Goal: Task Accomplishment & Management: Manage account settings

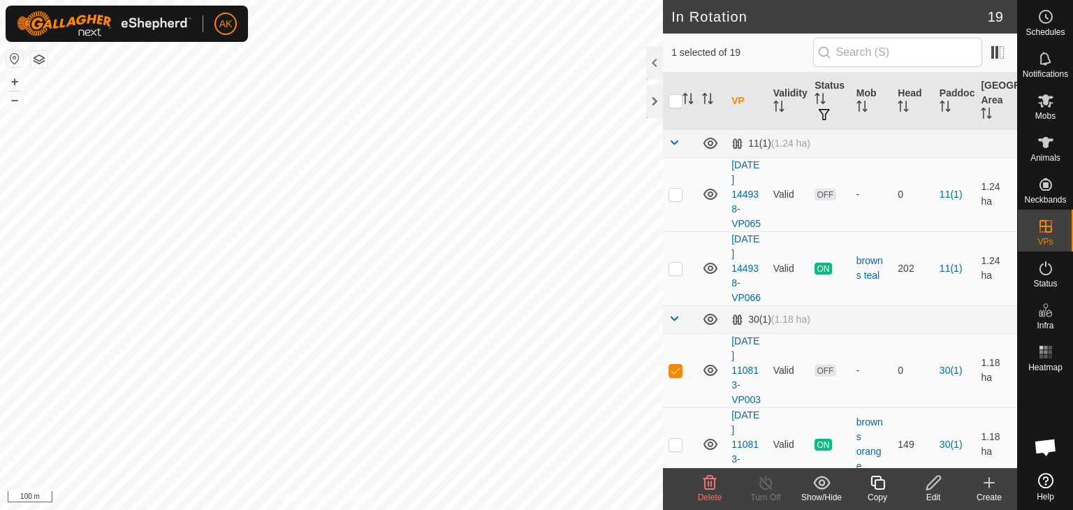
click at [708, 493] on span "Delete" at bounding box center [710, 498] width 24 height 10
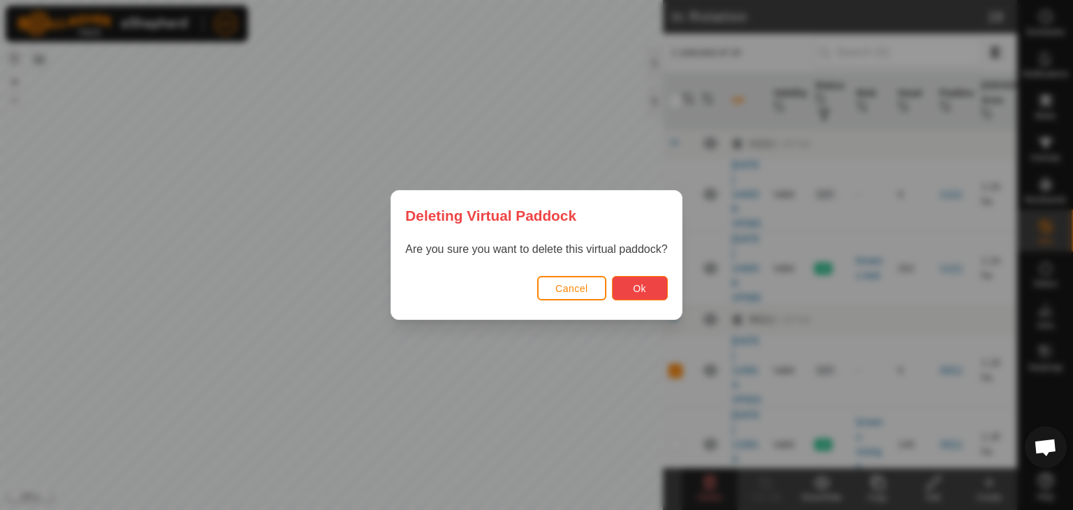
click at [630, 291] on button "Ok" at bounding box center [640, 288] width 56 height 24
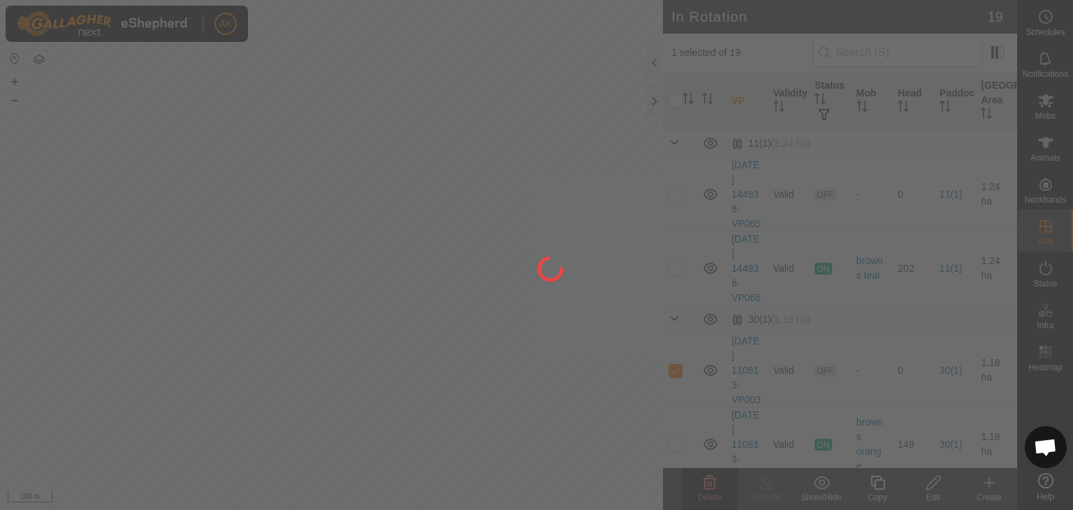
checkbox input "false"
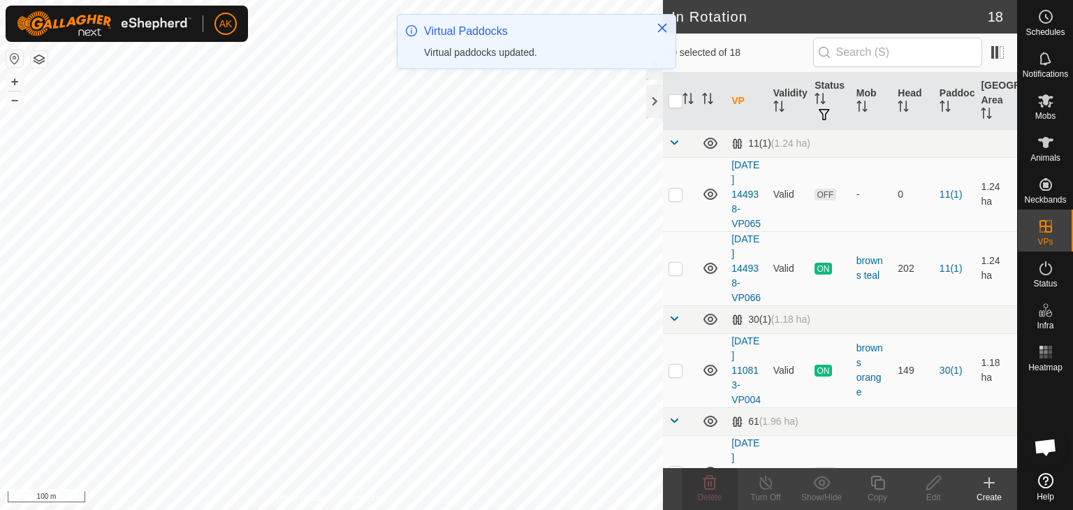
checkbox input "true"
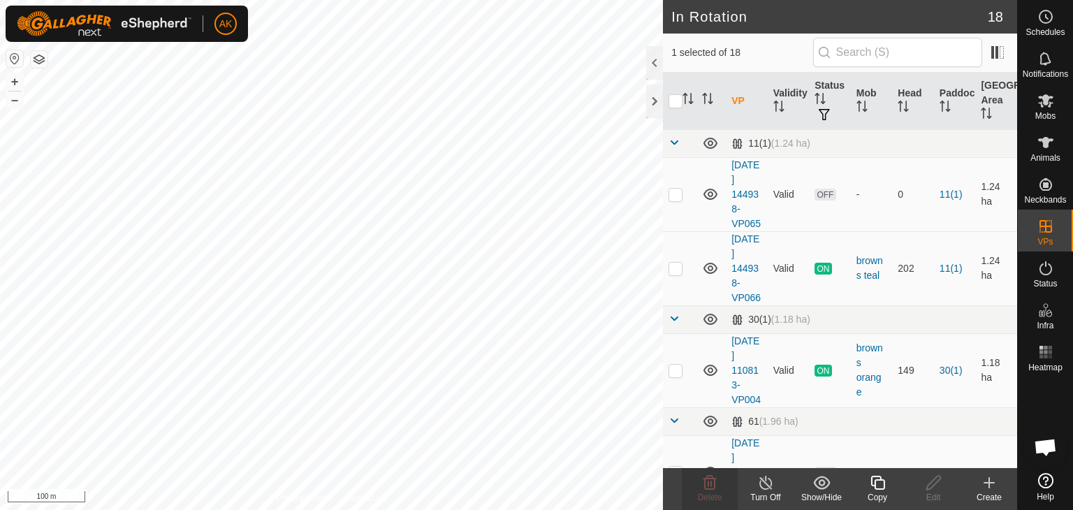
checkbox input "true"
checkbox input "false"
click at [707, 482] on icon at bounding box center [710, 483] width 17 height 17
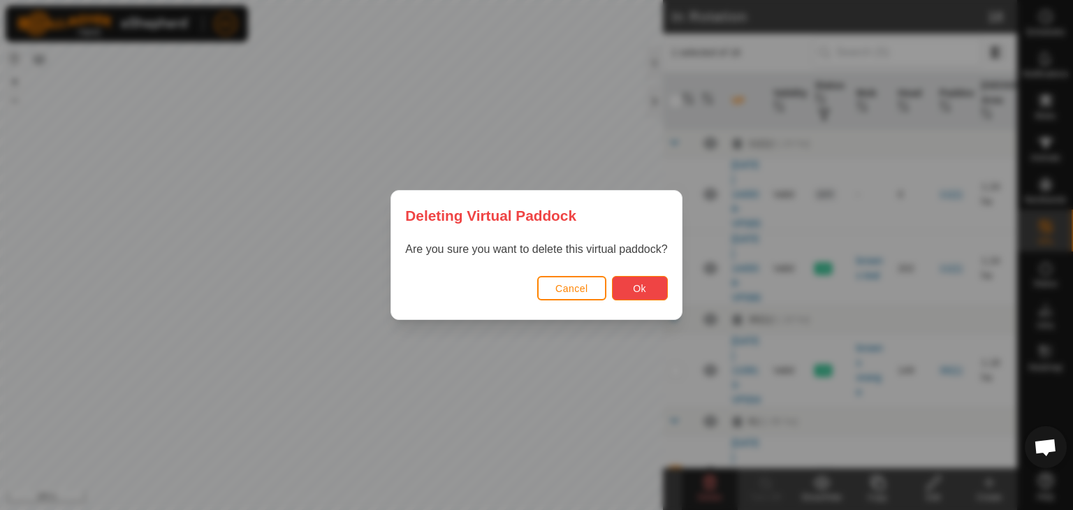
click at [633, 291] on span "Ok" at bounding box center [639, 288] width 13 height 11
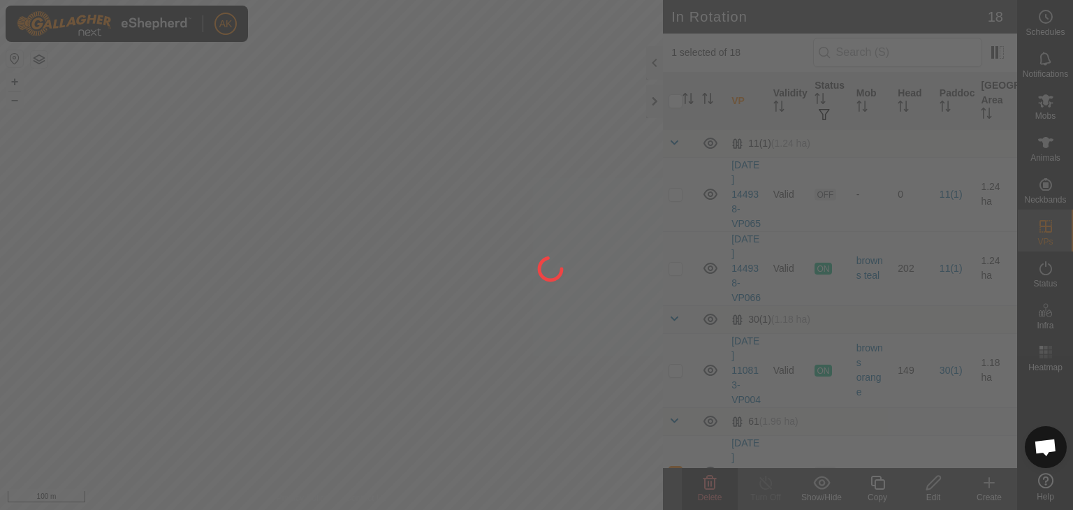
checkbox input "false"
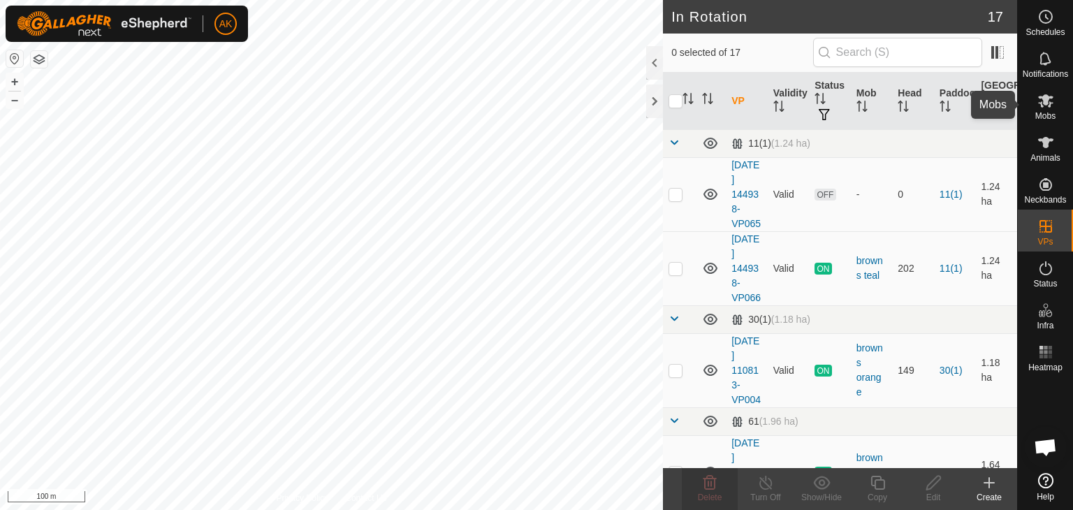
click at [1043, 114] on span "Mobs" at bounding box center [1046, 116] width 20 height 8
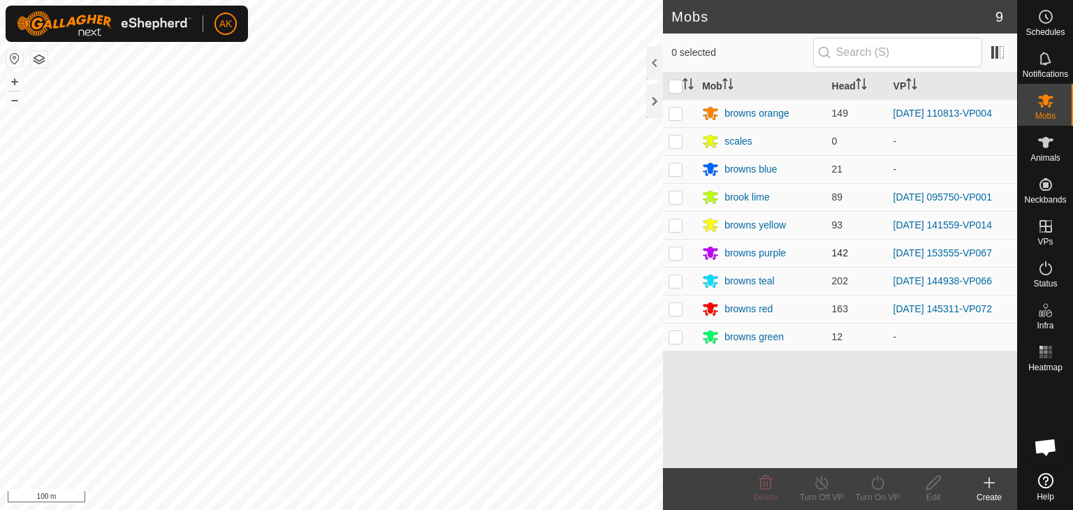
click at [677, 254] on p-checkbox at bounding box center [676, 252] width 14 height 11
checkbox input "true"
click at [885, 479] on icon at bounding box center [877, 483] width 17 height 17
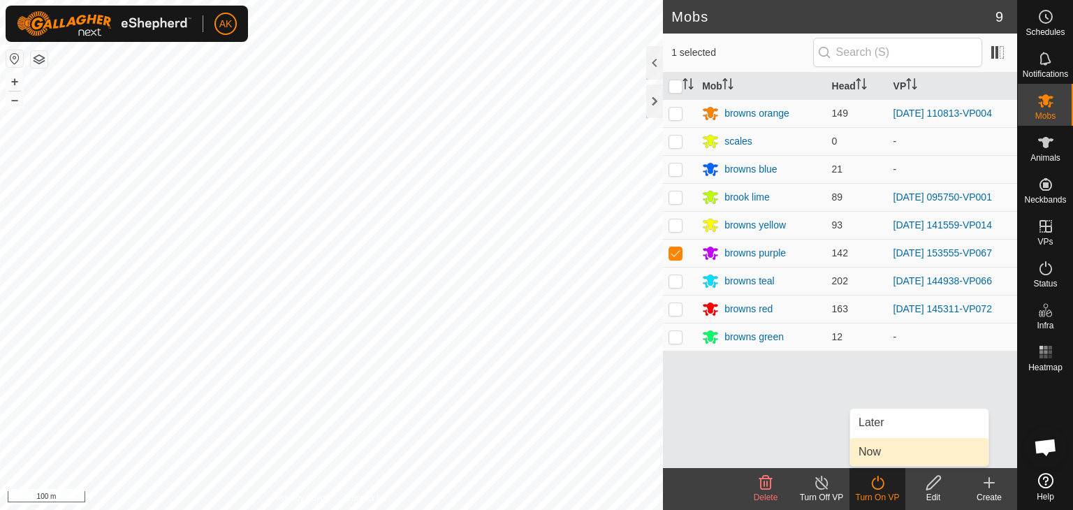
click at [884, 447] on link "Now" at bounding box center [920, 452] width 138 height 28
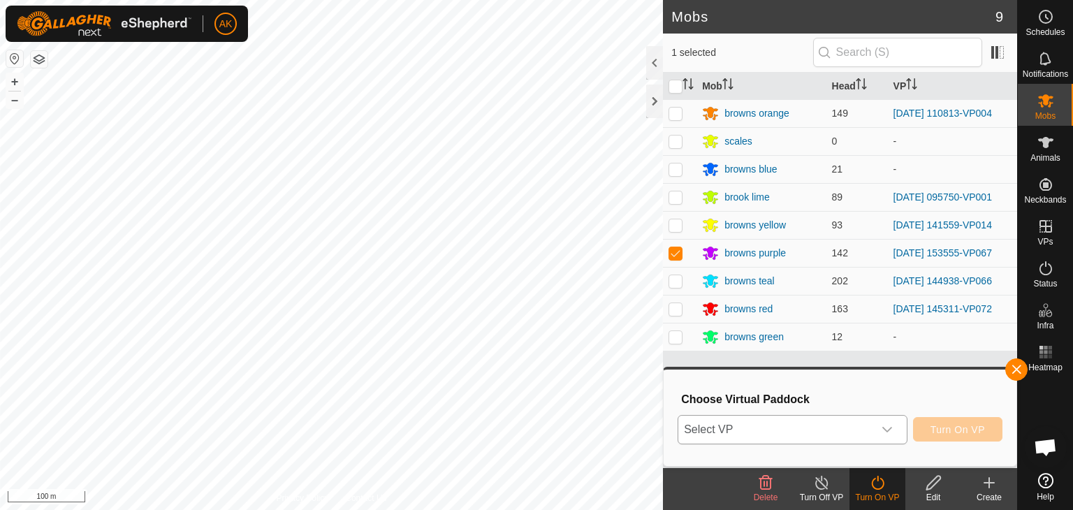
click at [804, 426] on span "Select VP" at bounding box center [776, 430] width 195 height 28
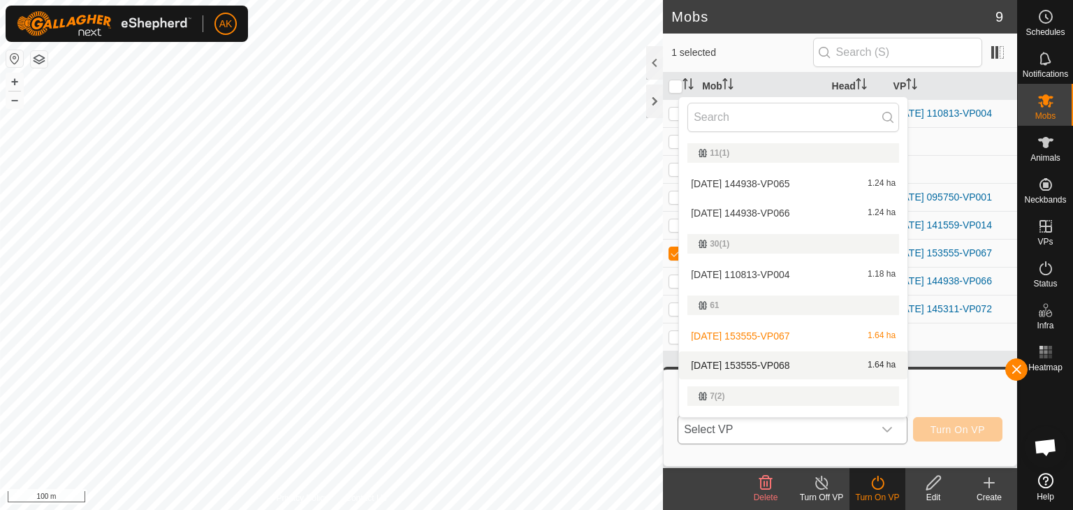
click at [769, 360] on li "[DATE] 153555-VP068 1.64 ha" at bounding box center [793, 366] width 229 height 28
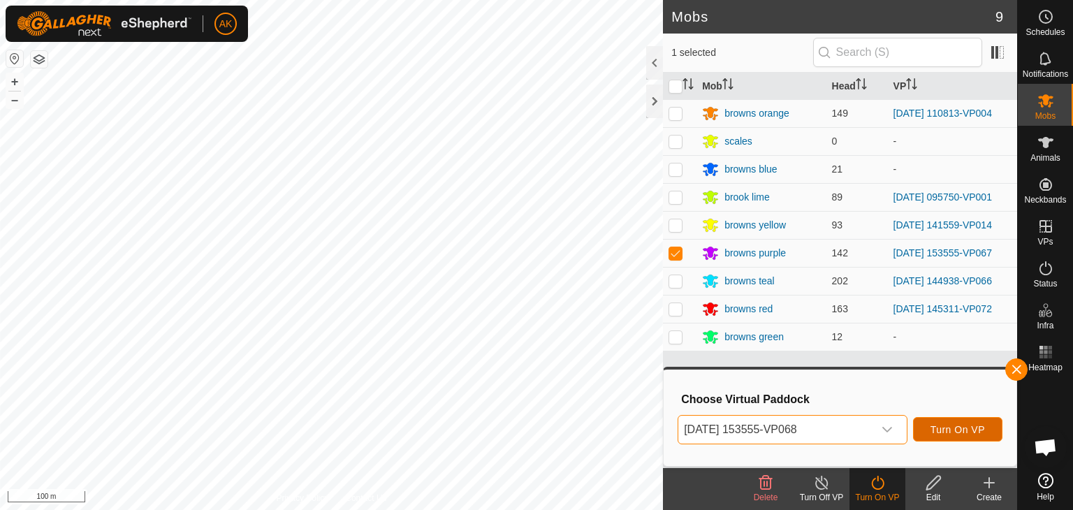
click at [976, 434] on span "Turn On VP" at bounding box center [958, 429] width 55 height 11
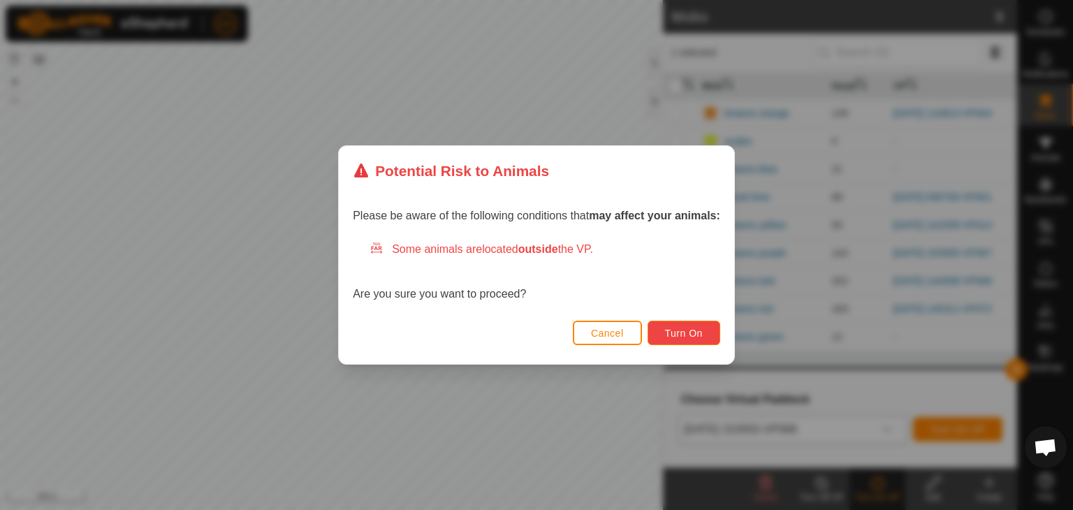
click at [699, 331] on span "Turn On" at bounding box center [684, 333] width 38 height 11
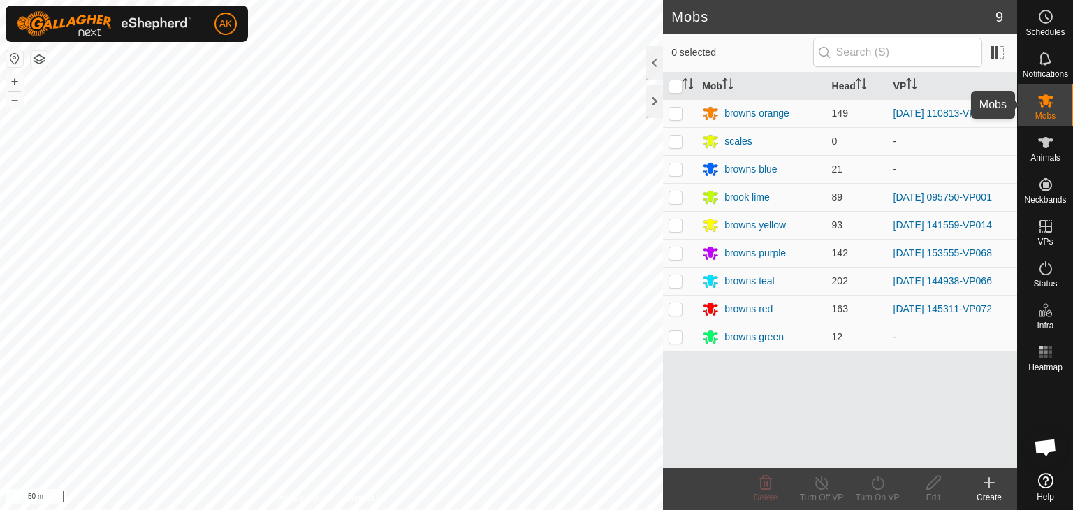
click at [1050, 99] on icon at bounding box center [1046, 100] width 15 height 13
click at [678, 254] on p-checkbox at bounding box center [676, 252] width 14 height 11
checkbox input "true"
click at [877, 481] on icon at bounding box center [877, 483] width 17 height 17
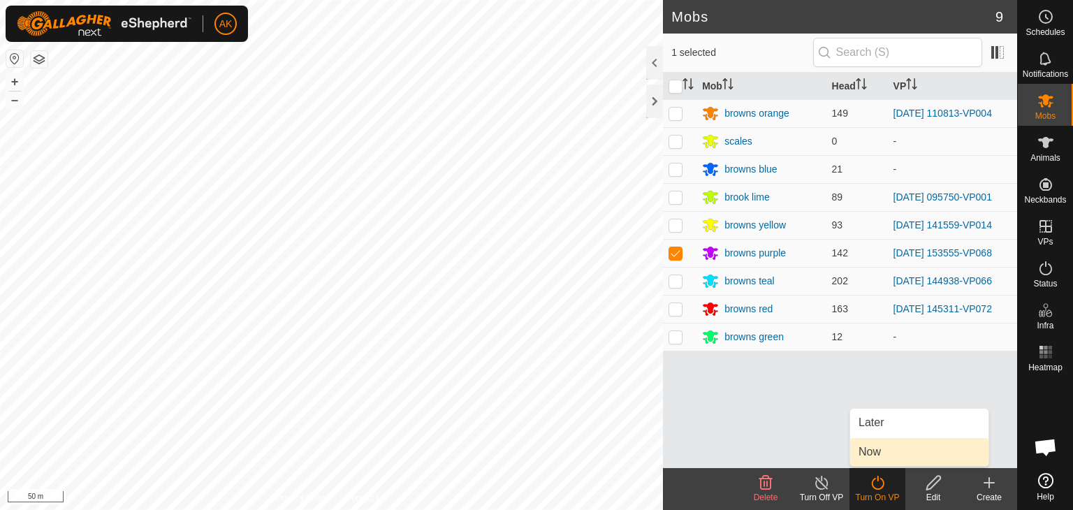
click at [877, 455] on link "Now" at bounding box center [920, 452] width 138 height 28
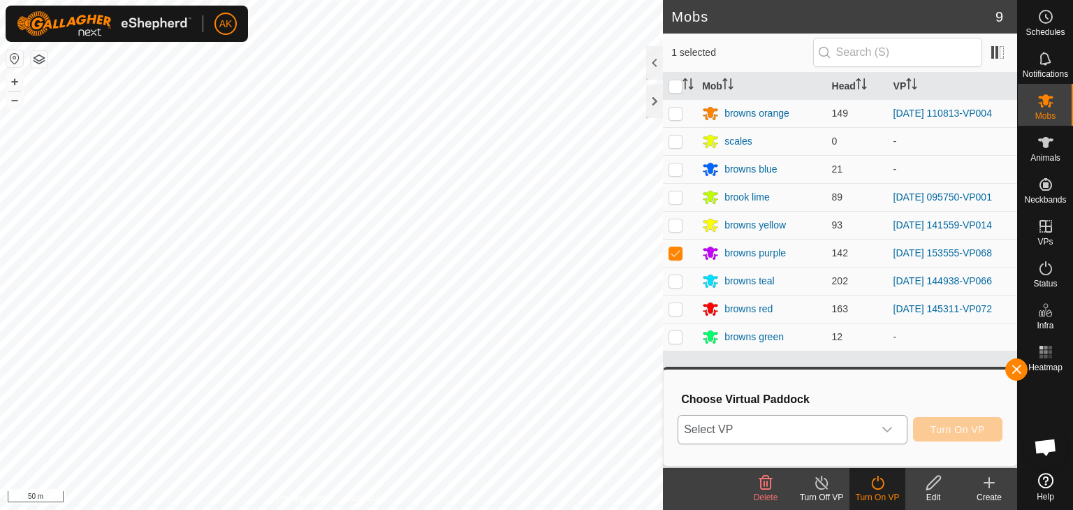
click at [825, 424] on span "Select VP" at bounding box center [776, 430] width 195 height 28
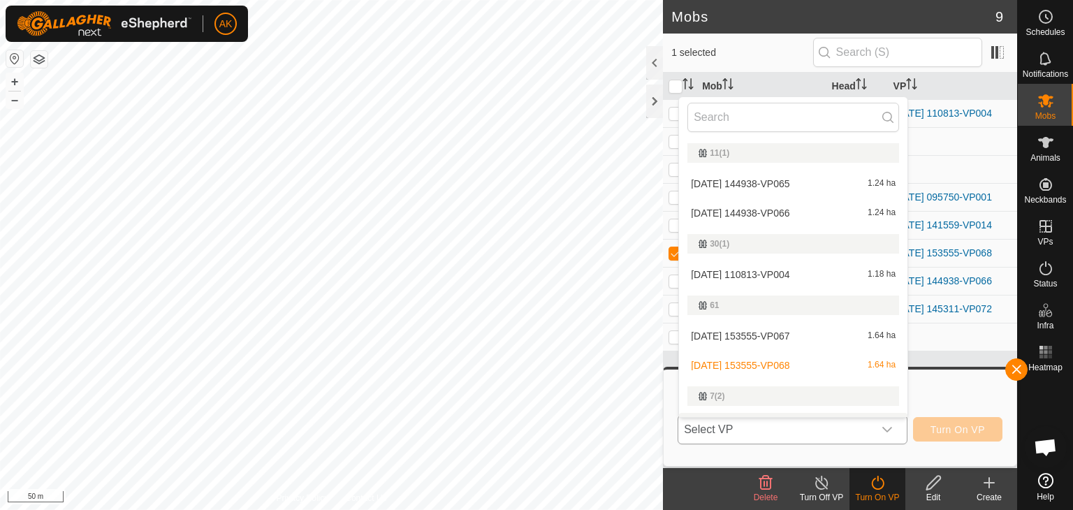
scroll to position [24, 0]
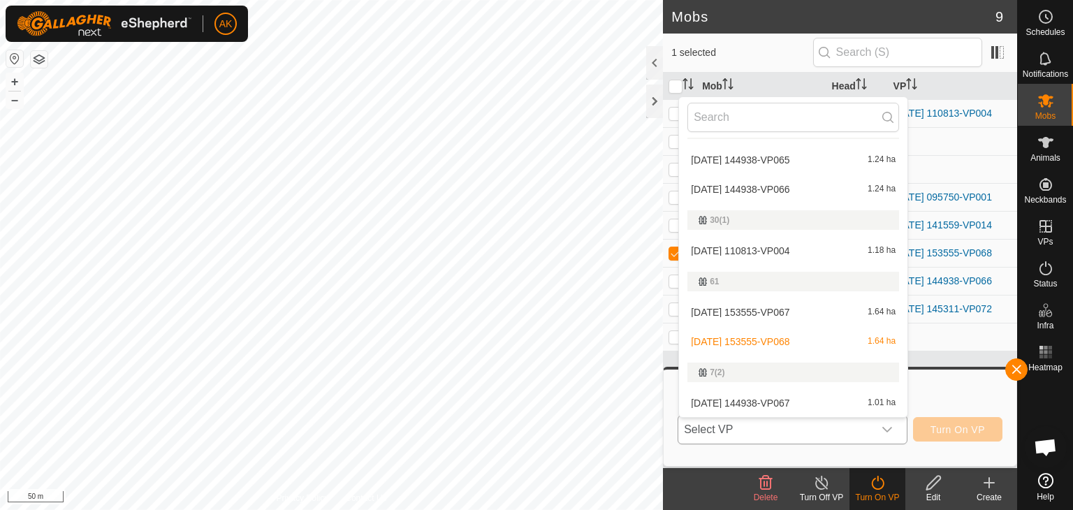
click at [776, 308] on li "2025-09-06 153555-VP067 1.64 ha" at bounding box center [793, 312] width 229 height 28
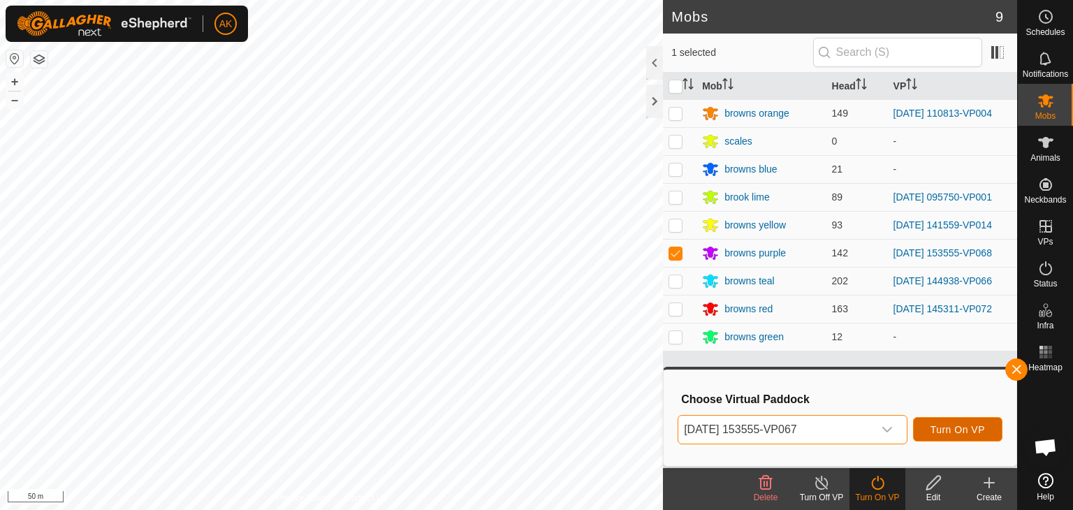
click at [957, 429] on span "Turn On VP" at bounding box center [958, 429] width 55 height 11
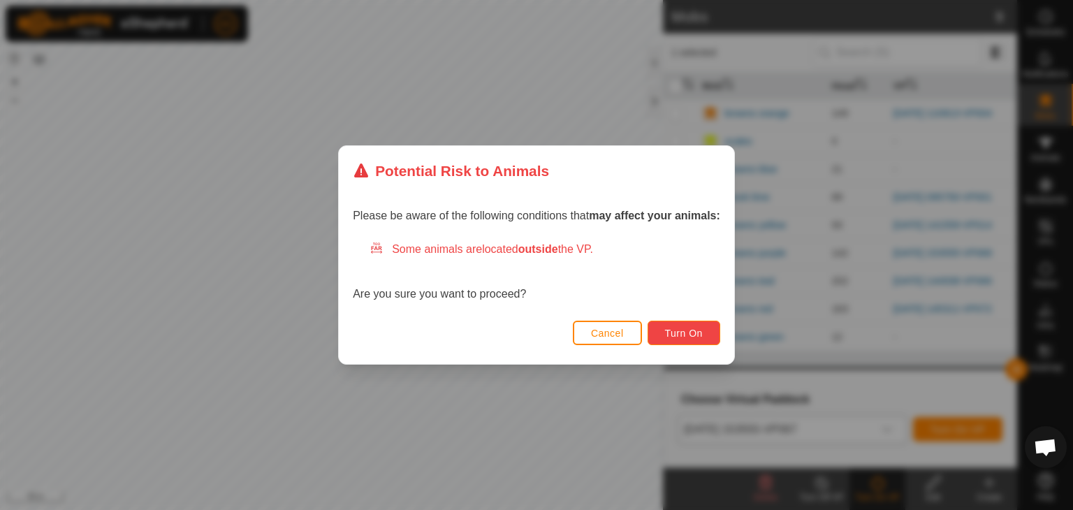
click at [669, 322] on button "Turn On" at bounding box center [684, 333] width 73 height 24
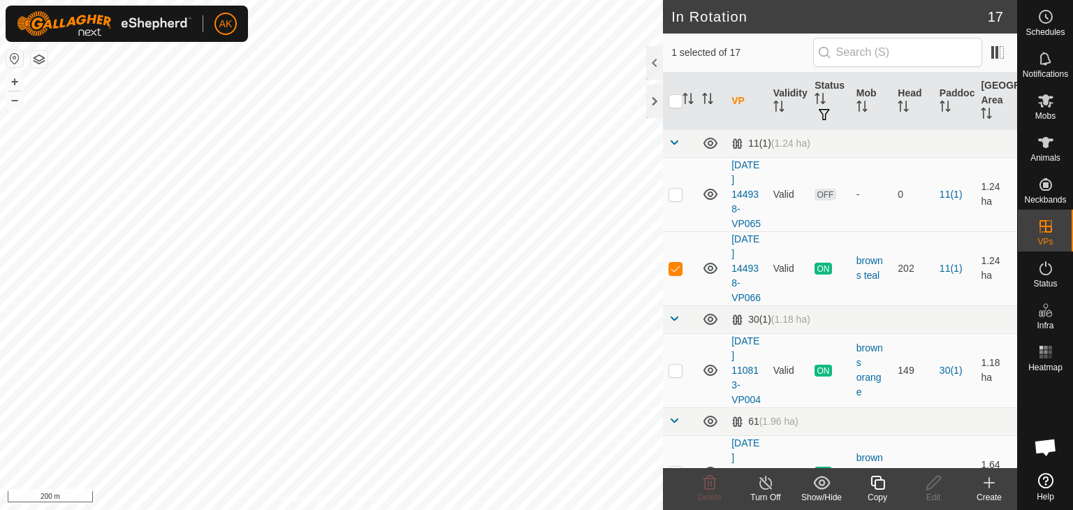
checkbox input "true"
checkbox input "false"
click at [707, 483] on icon at bounding box center [710, 483] width 17 height 17
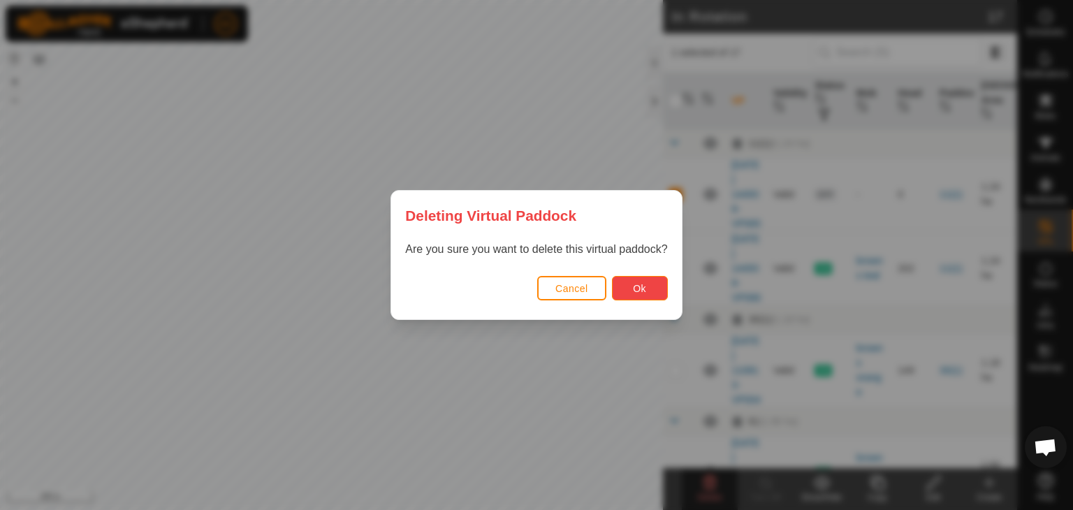
click at [631, 289] on button "Ok" at bounding box center [640, 288] width 56 height 24
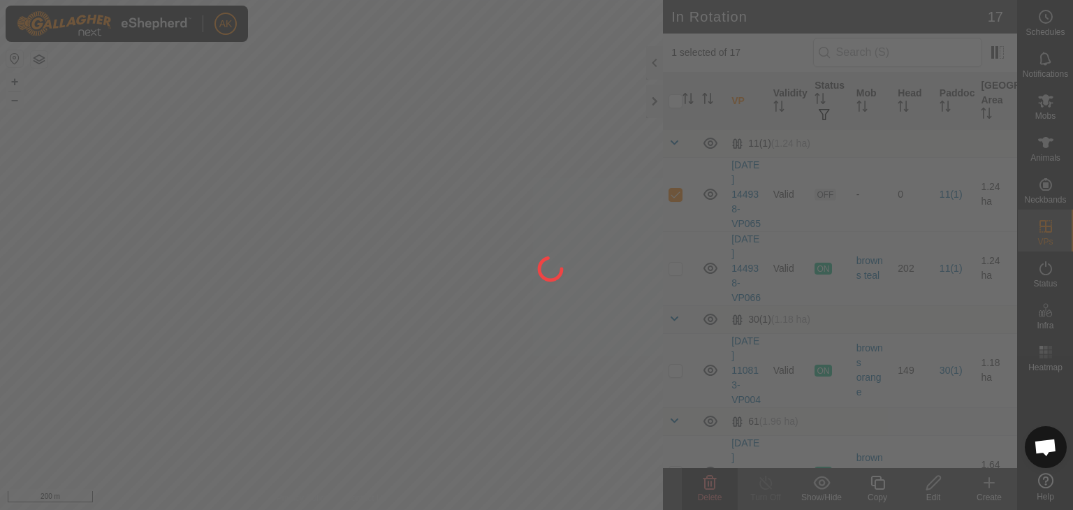
checkbox input "false"
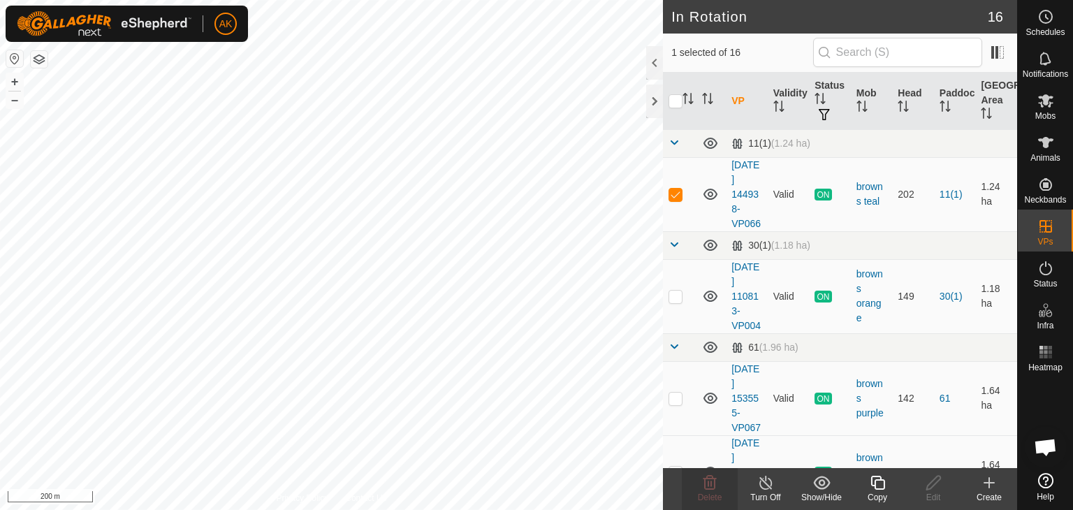
checkbox input "false"
checkbox input "true"
click at [707, 487] on icon at bounding box center [710, 483] width 17 height 17
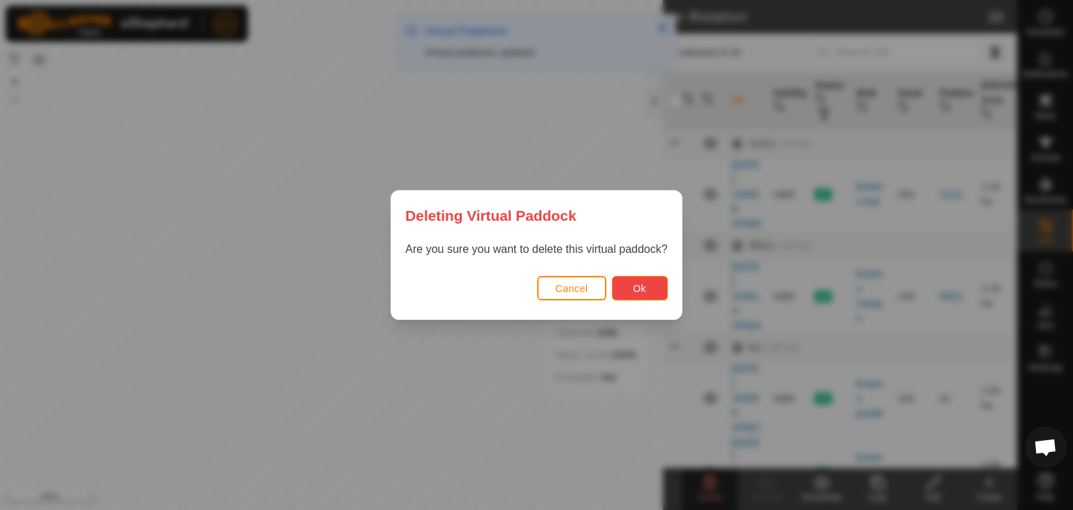
click at [639, 284] on span "Ok" at bounding box center [639, 288] width 13 height 11
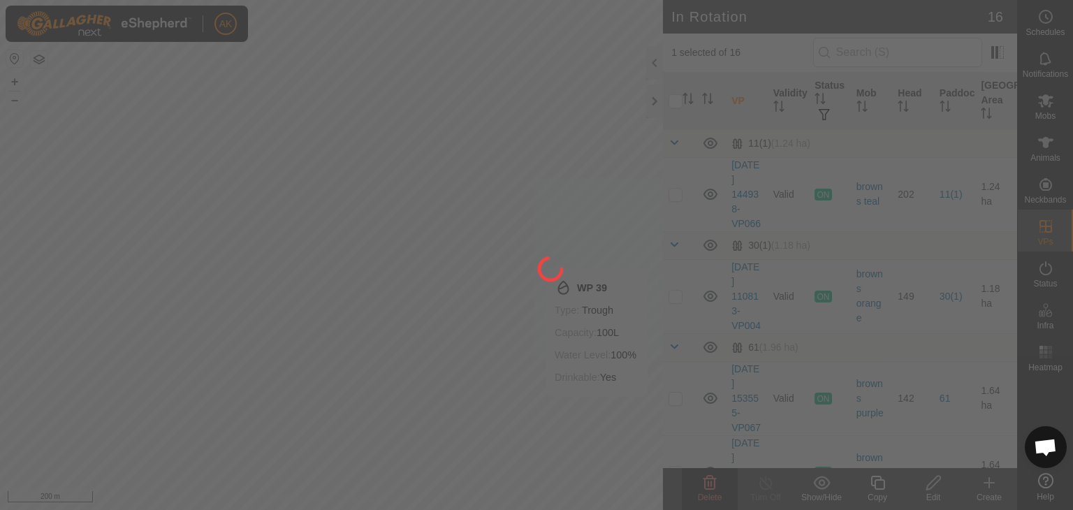
checkbox input "false"
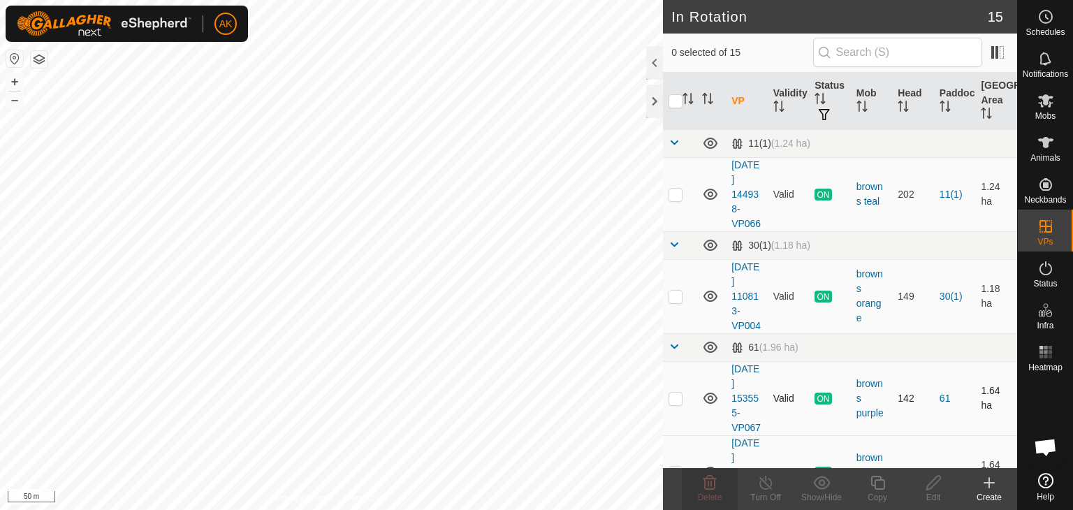
checkbox input "true"
click at [885, 487] on icon at bounding box center [878, 483] width 14 height 14
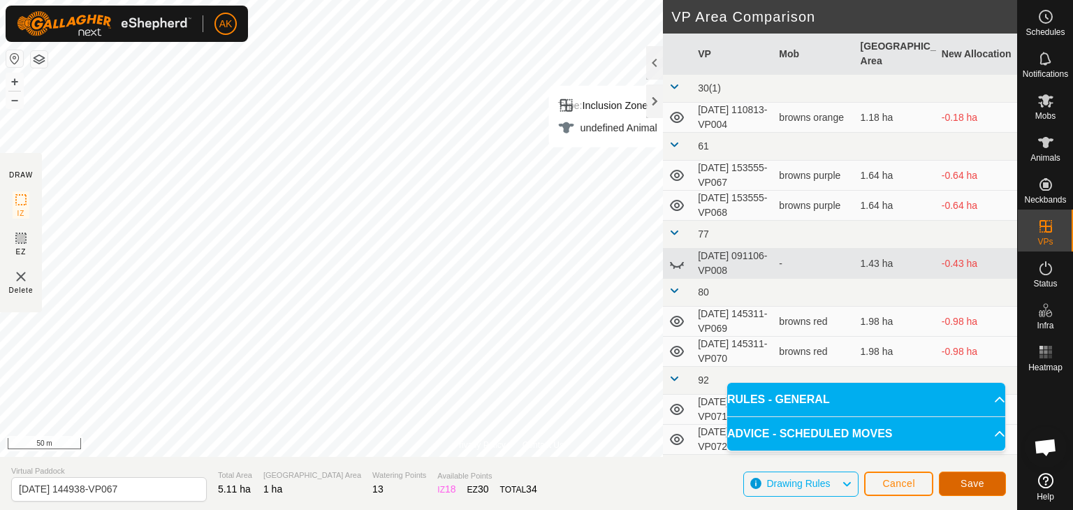
click at [966, 480] on span "Save" at bounding box center [973, 483] width 24 height 11
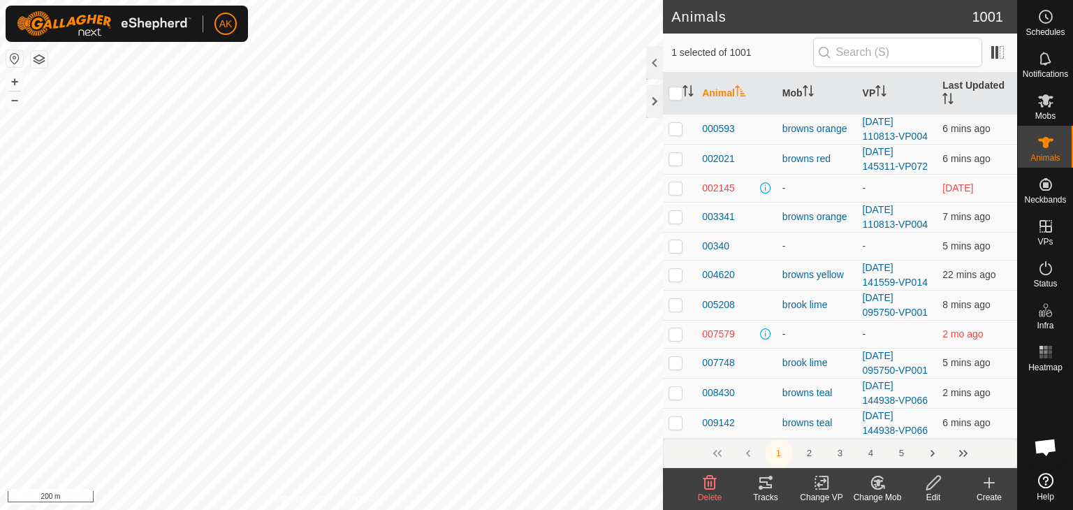
click at [878, 485] on icon at bounding box center [879, 482] width 10 height 7
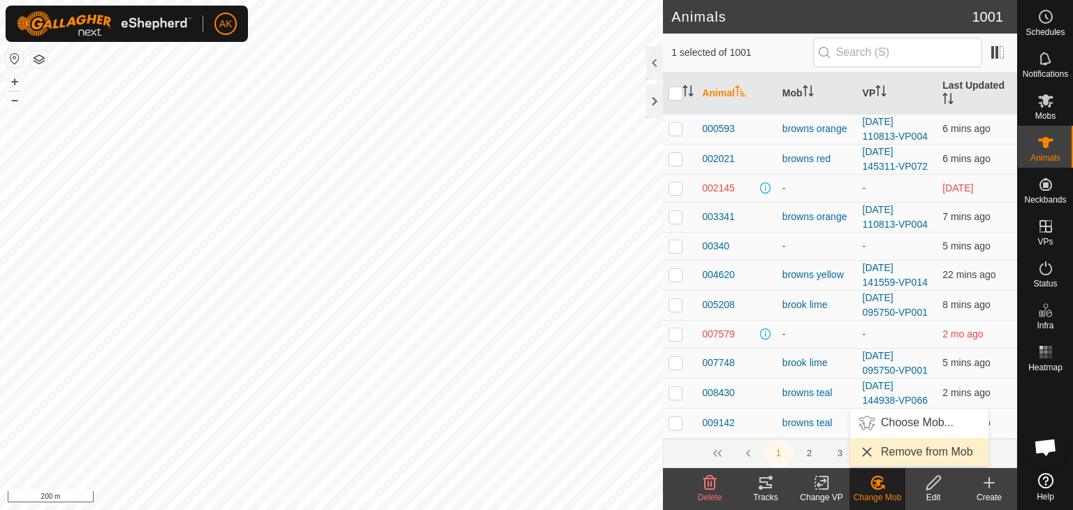
click at [883, 451] on link "Remove from Mob" at bounding box center [920, 452] width 138 height 28
